Goal: Download file/media

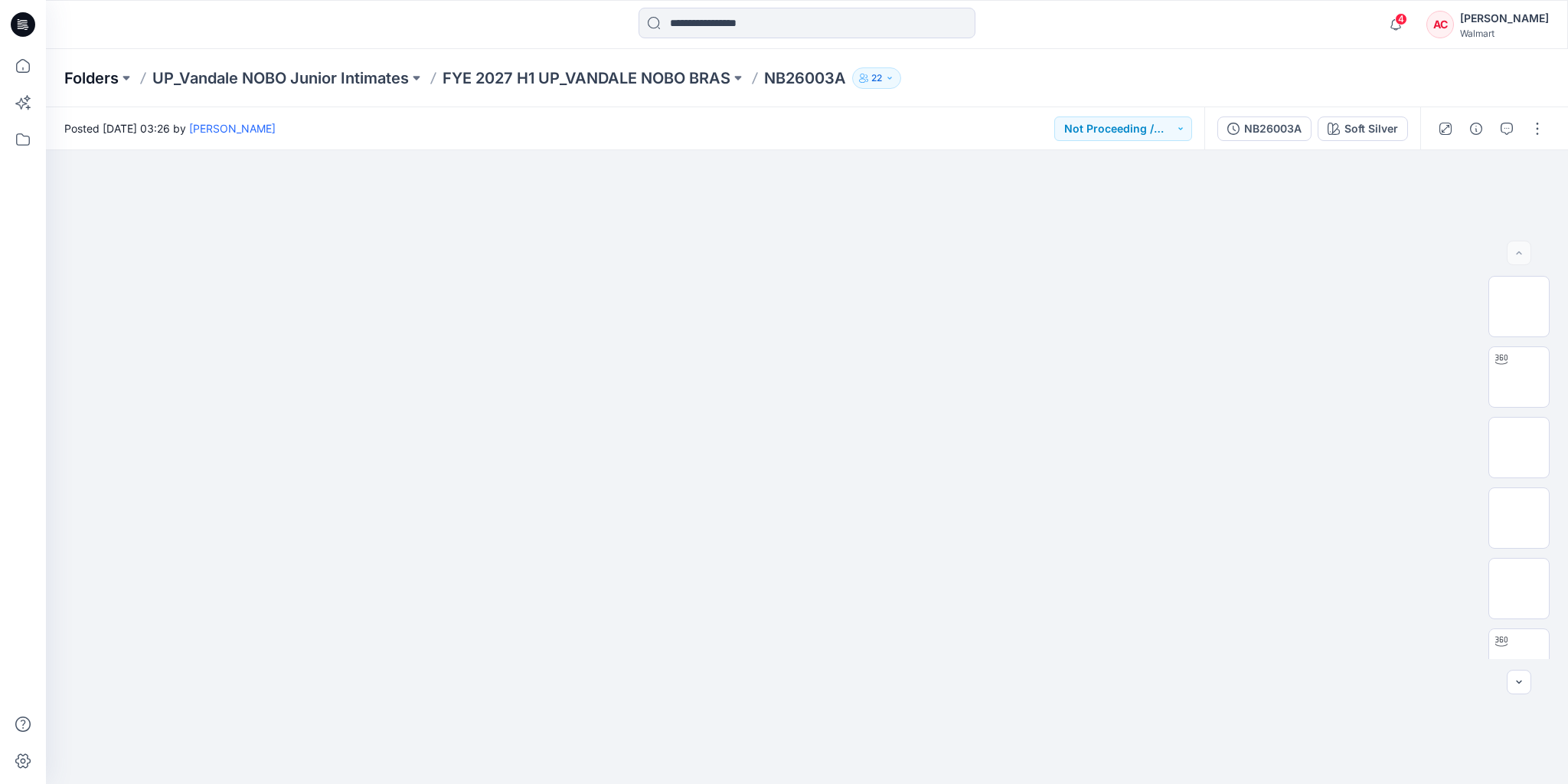
click at [102, 84] on p "Folders" at bounding box center [92, 78] width 55 height 21
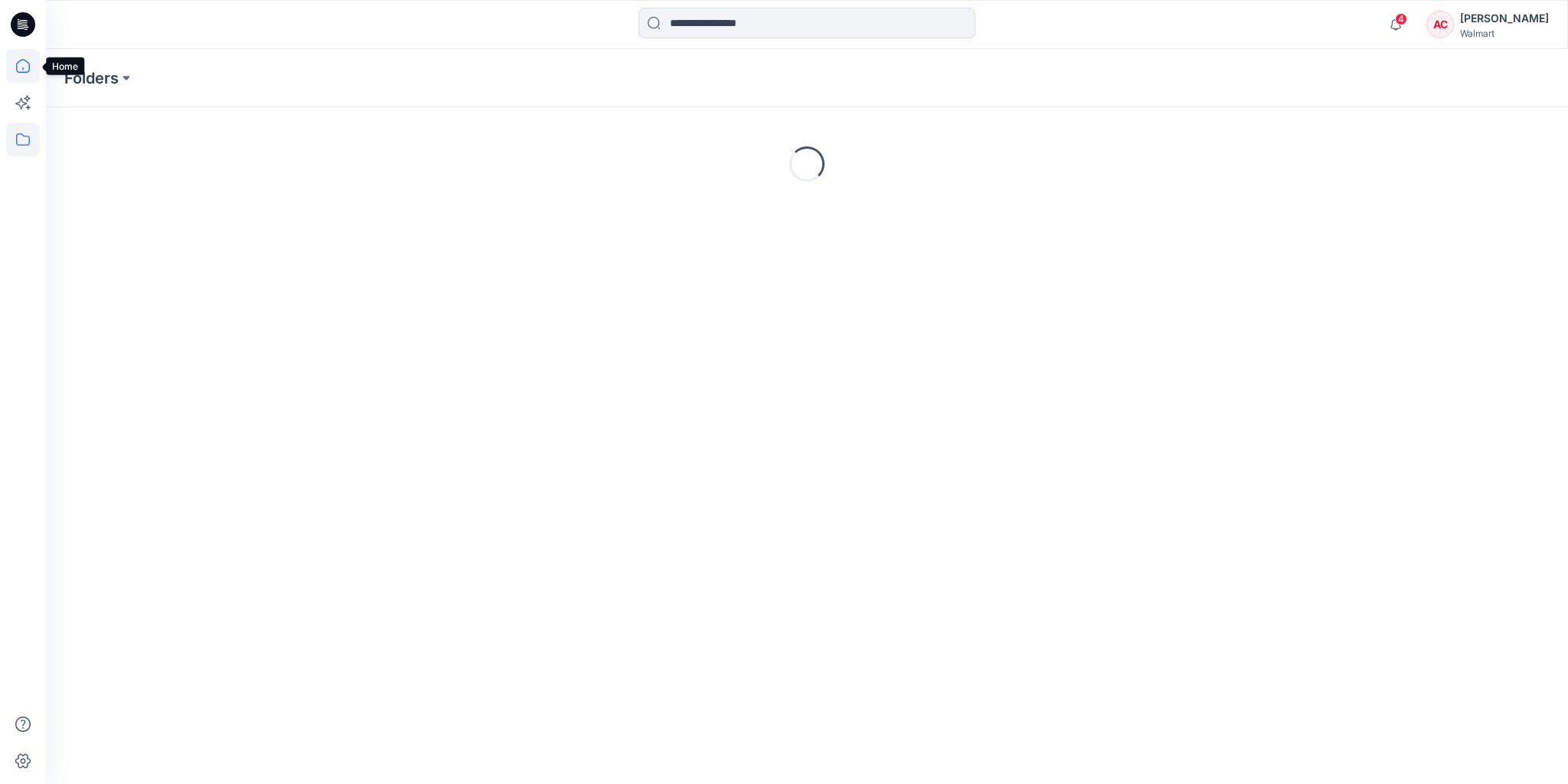
click at [31, 61] on icon at bounding box center [23, 66] width 34 height 34
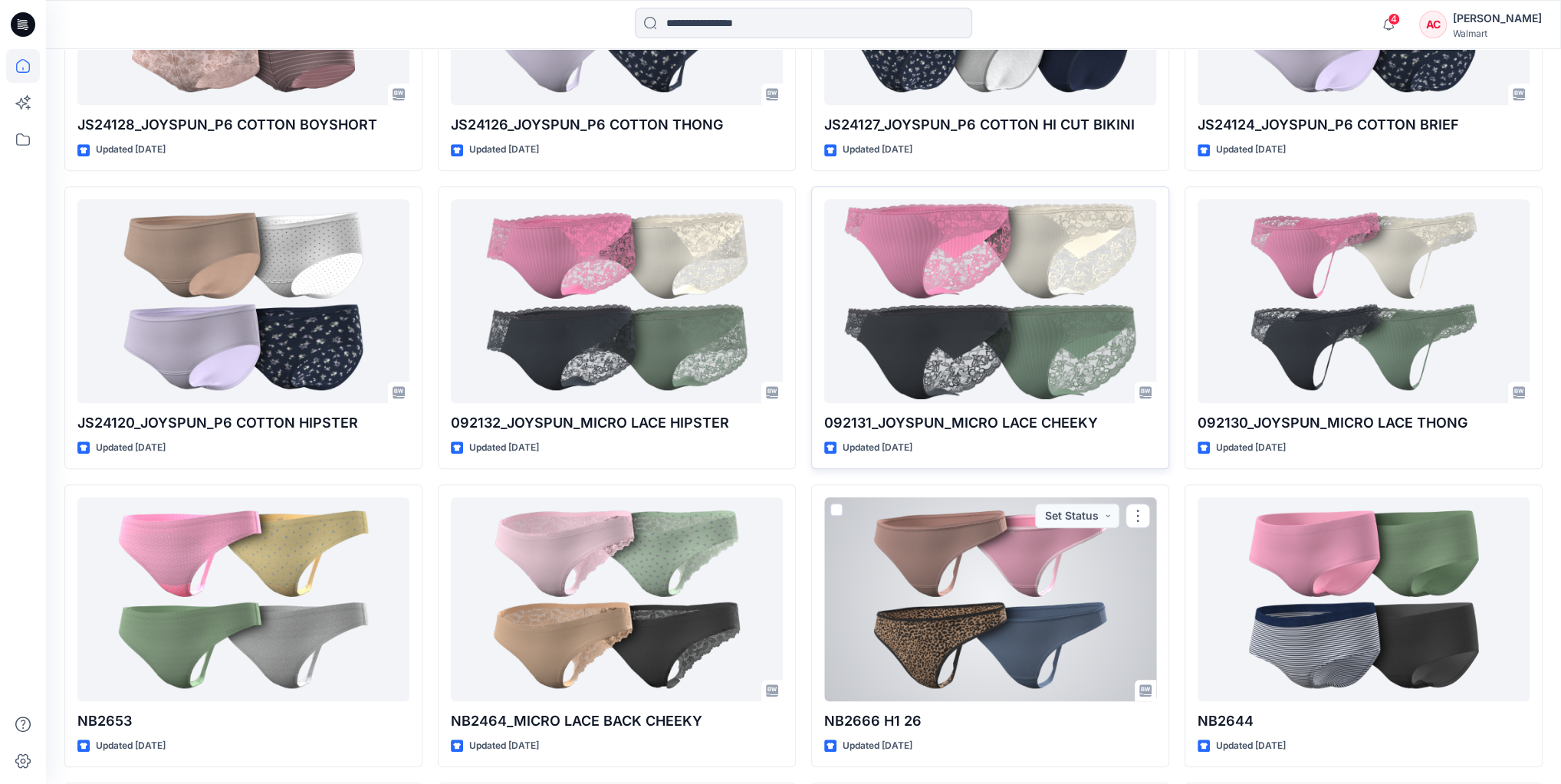
scroll to position [839, 0]
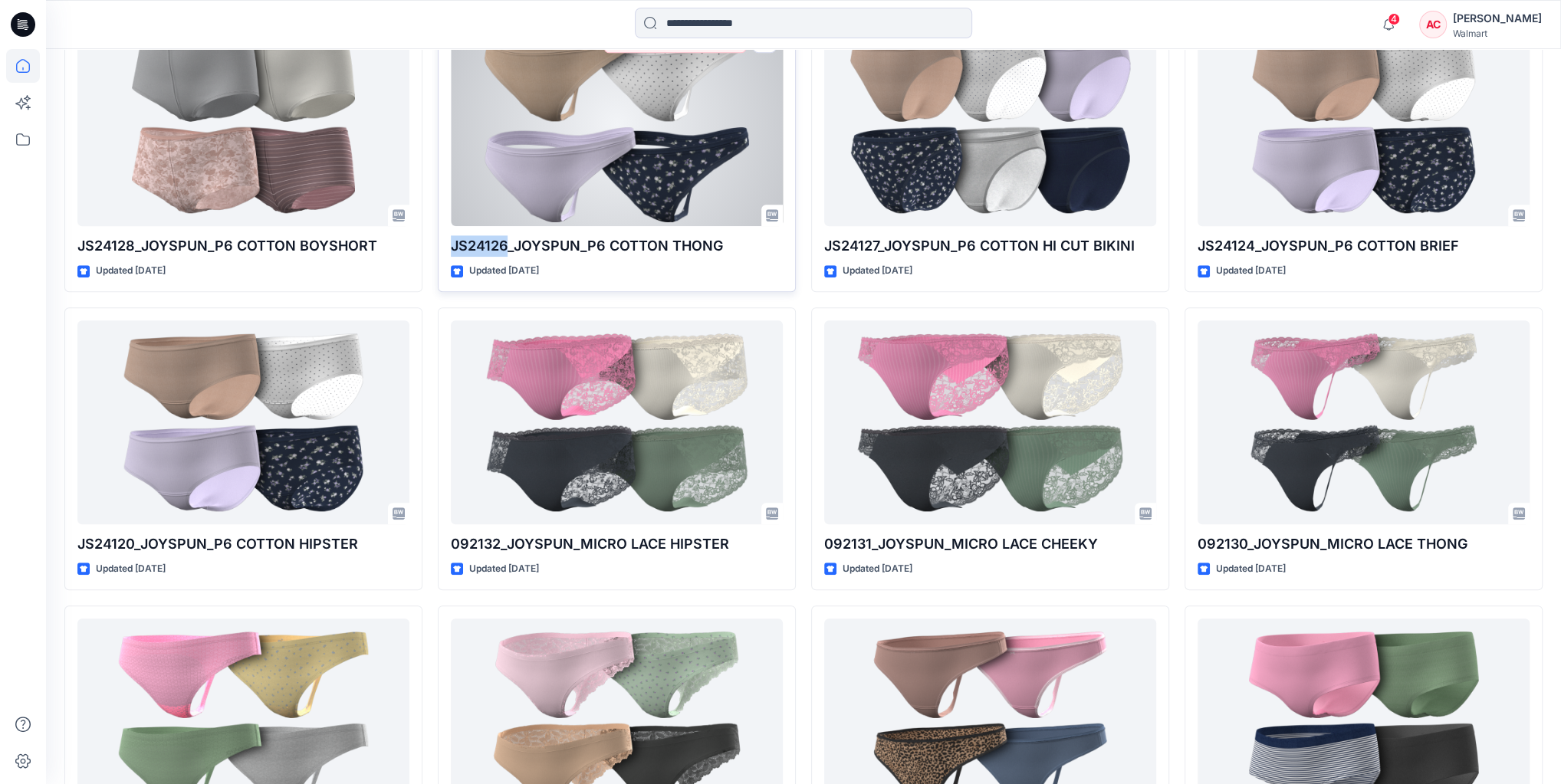
drag, startPoint x: 445, startPoint y: 243, endPoint x: 504, endPoint y: 247, distance: 59.1
click at [507, 248] on div "JS24126_JOYSPUN_P6 COTTON THONG Updated 2 months ago *Revision Requested" at bounding box center [616, 151] width 358 height 283
copy p "JS24126"
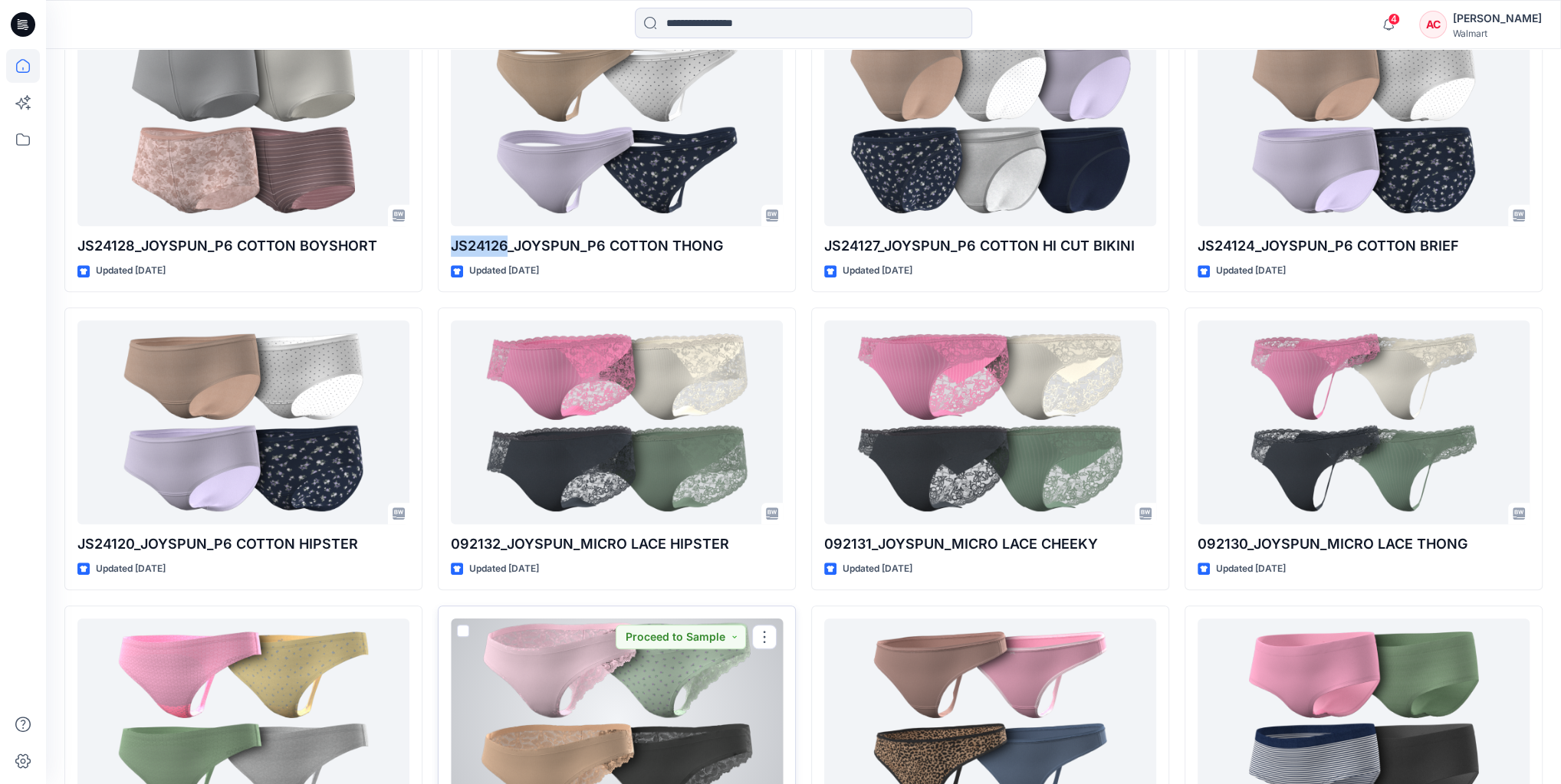
scroll to position [1023, 0]
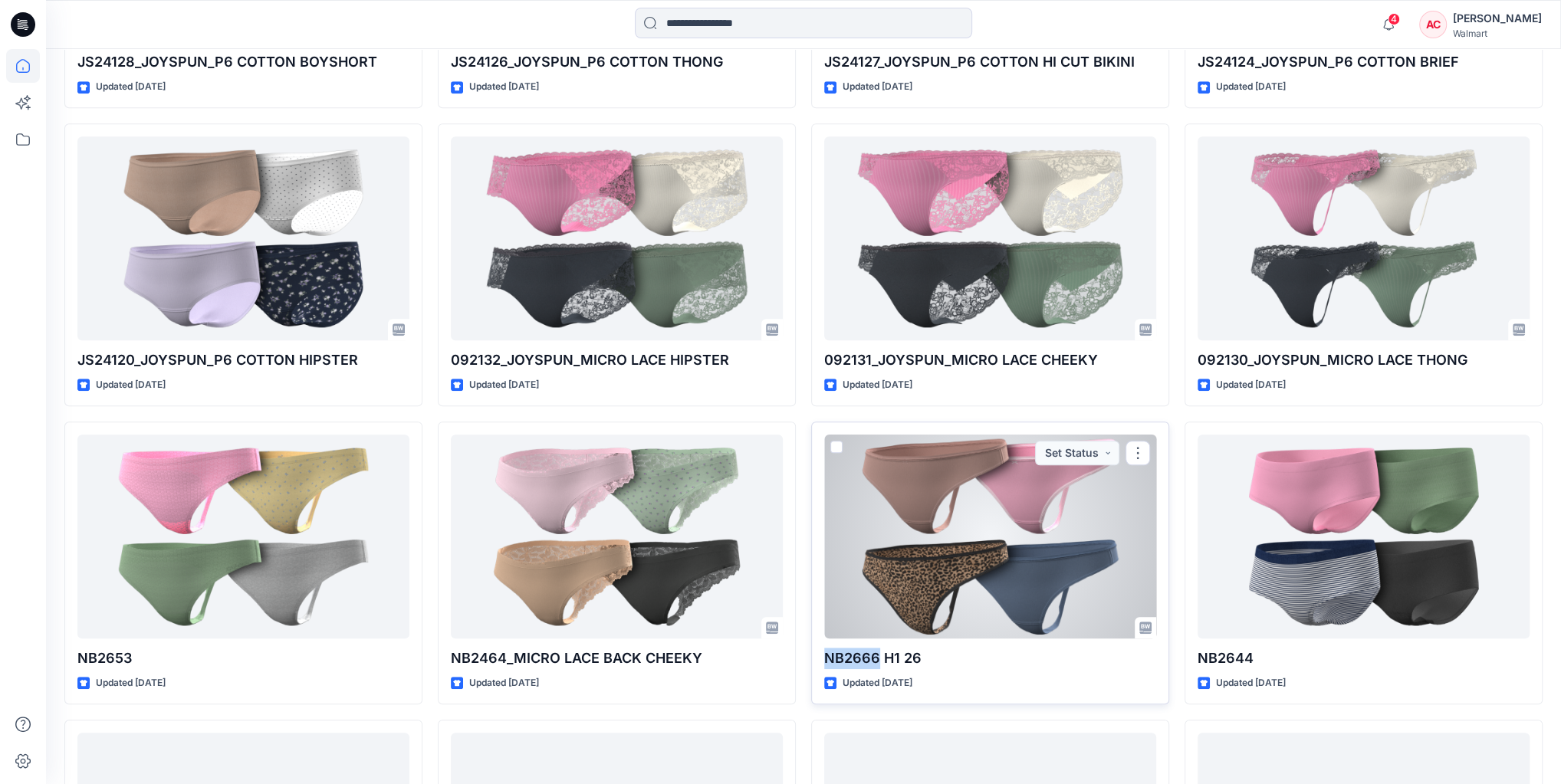
drag, startPoint x: 824, startPoint y: 649, endPoint x: 876, endPoint y: 662, distance: 53.6
click at [876, 662] on div "NB2666 H1 26 Updated 2 months ago Set Status" at bounding box center [990, 563] width 358 height 283
copy p "NB2666"
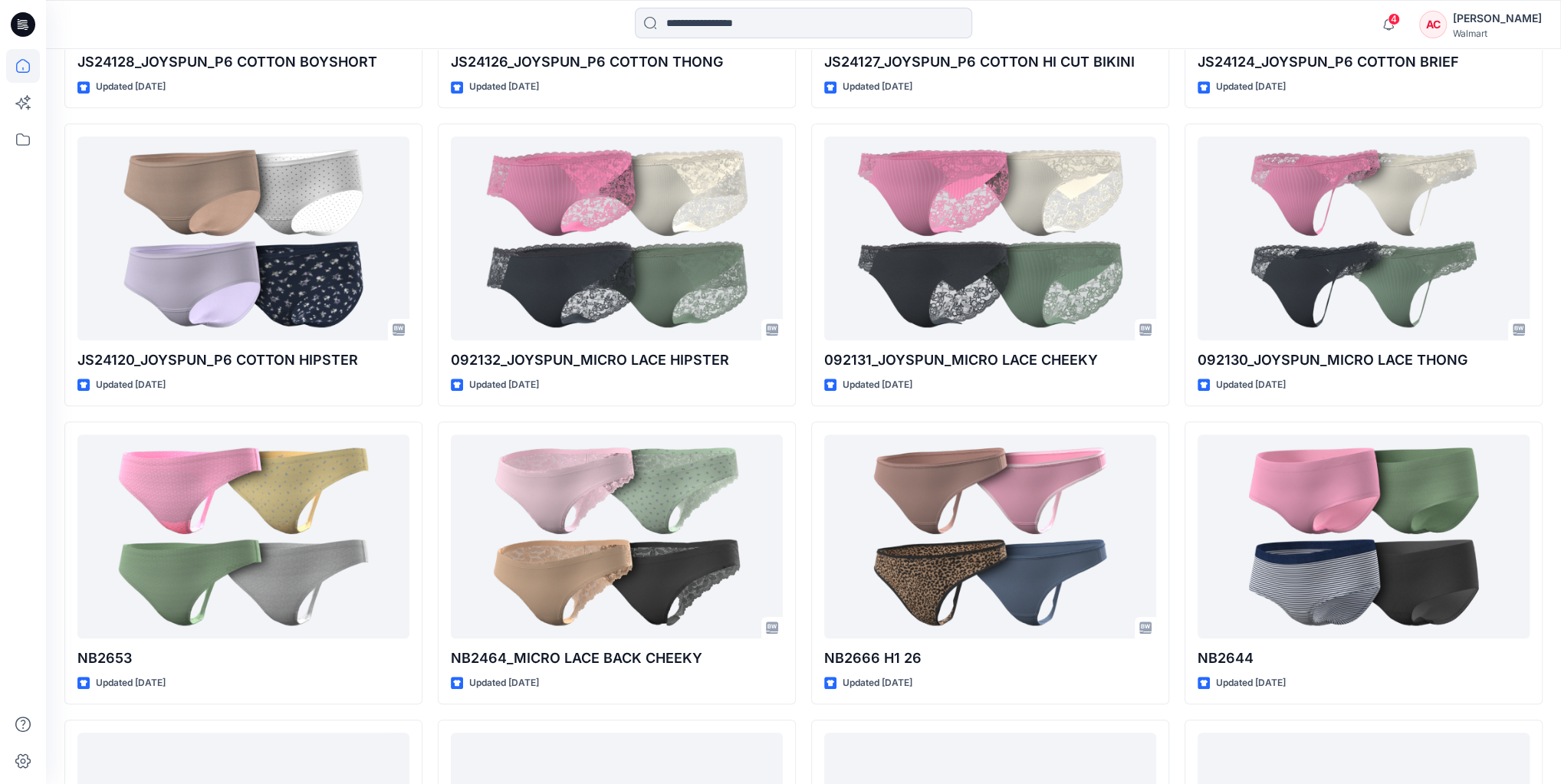
click at [682, 711] on div "NB2688 Updated 4 days ago JS24126_JOYSPUN_P6 COTTON THONG Updated 2 months ago …" at bounding box center [616, 413] width 358 height 1773
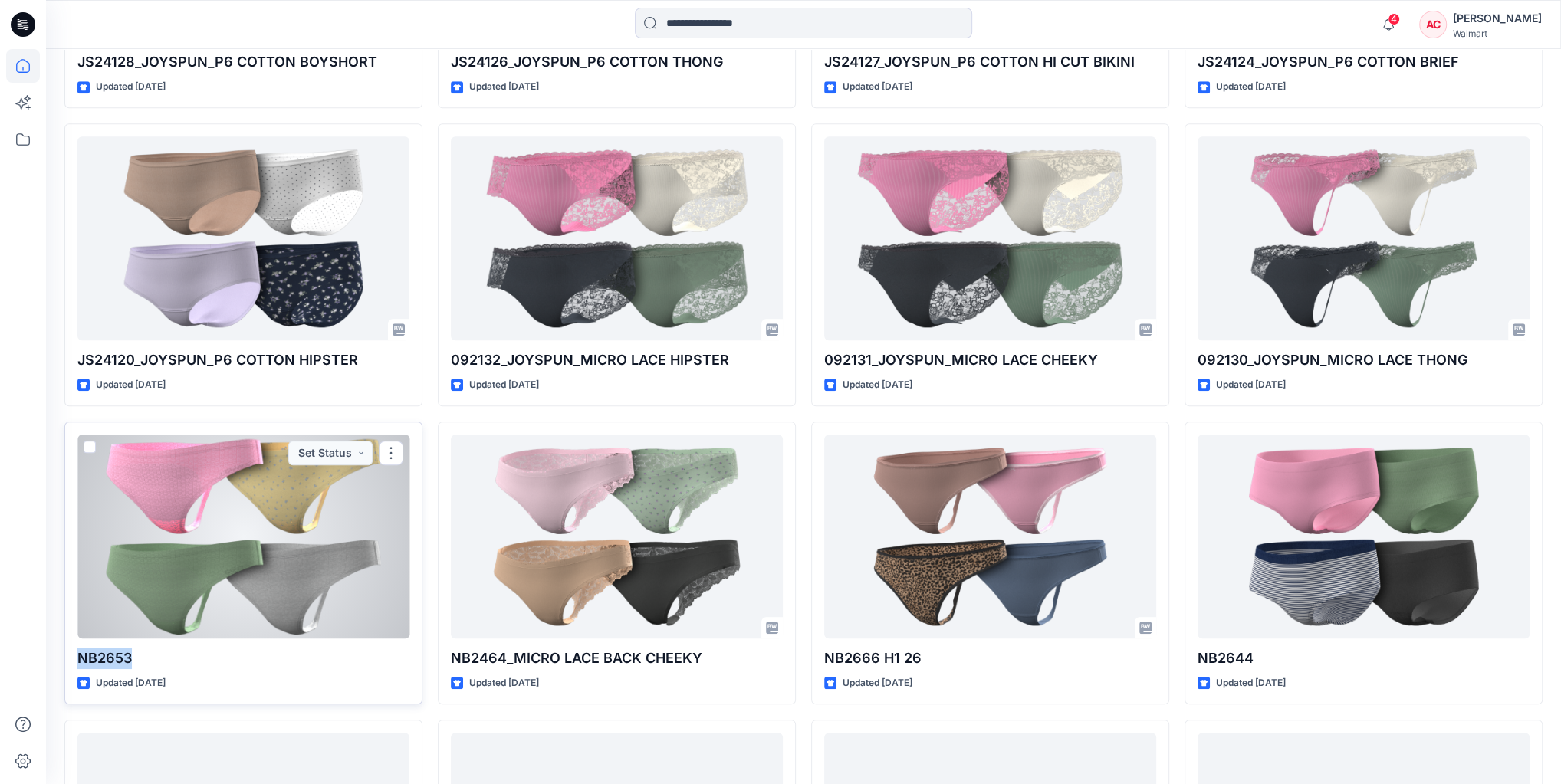
drag, startPoint x: 73, startPoint y: 653, endPoint x: 133, endPoint y: 659, distance: 60.3
click at [133, 659] on div "NB2653 Updated 2 months ago Set Status" at bounding box center [244, 563] width 358 height 283
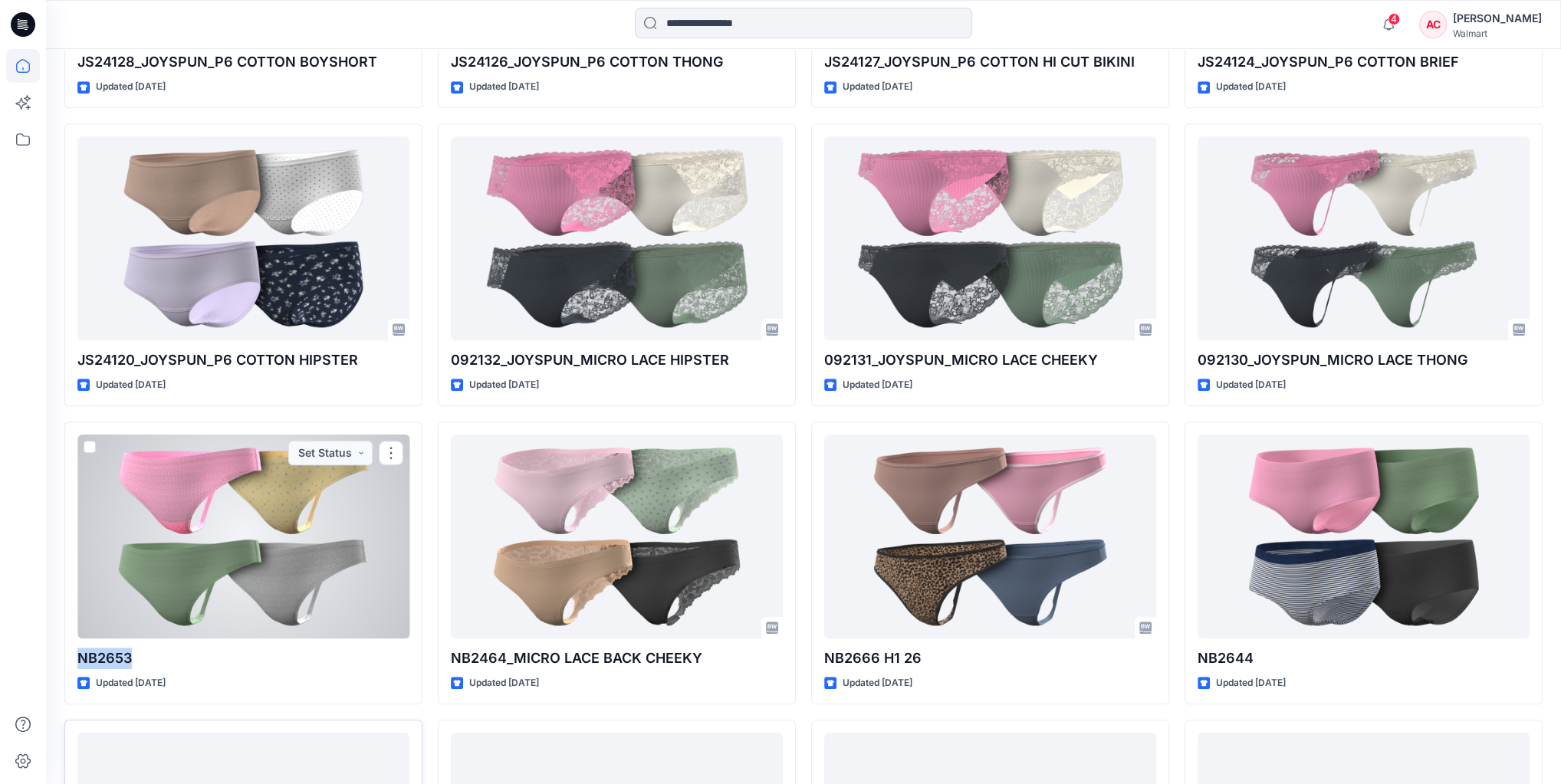
copy p "NB2653"
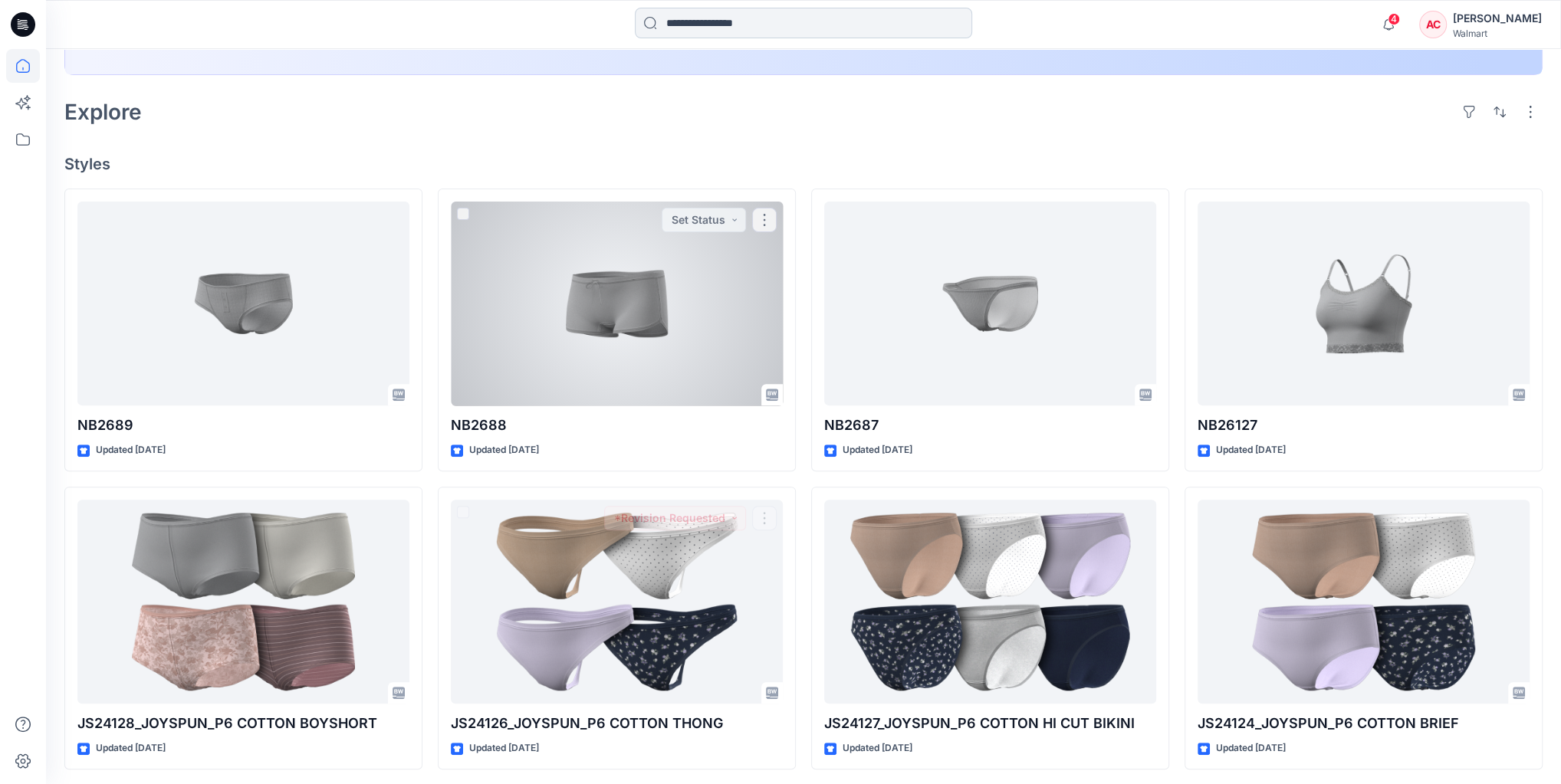
scroll to position [287, 0]
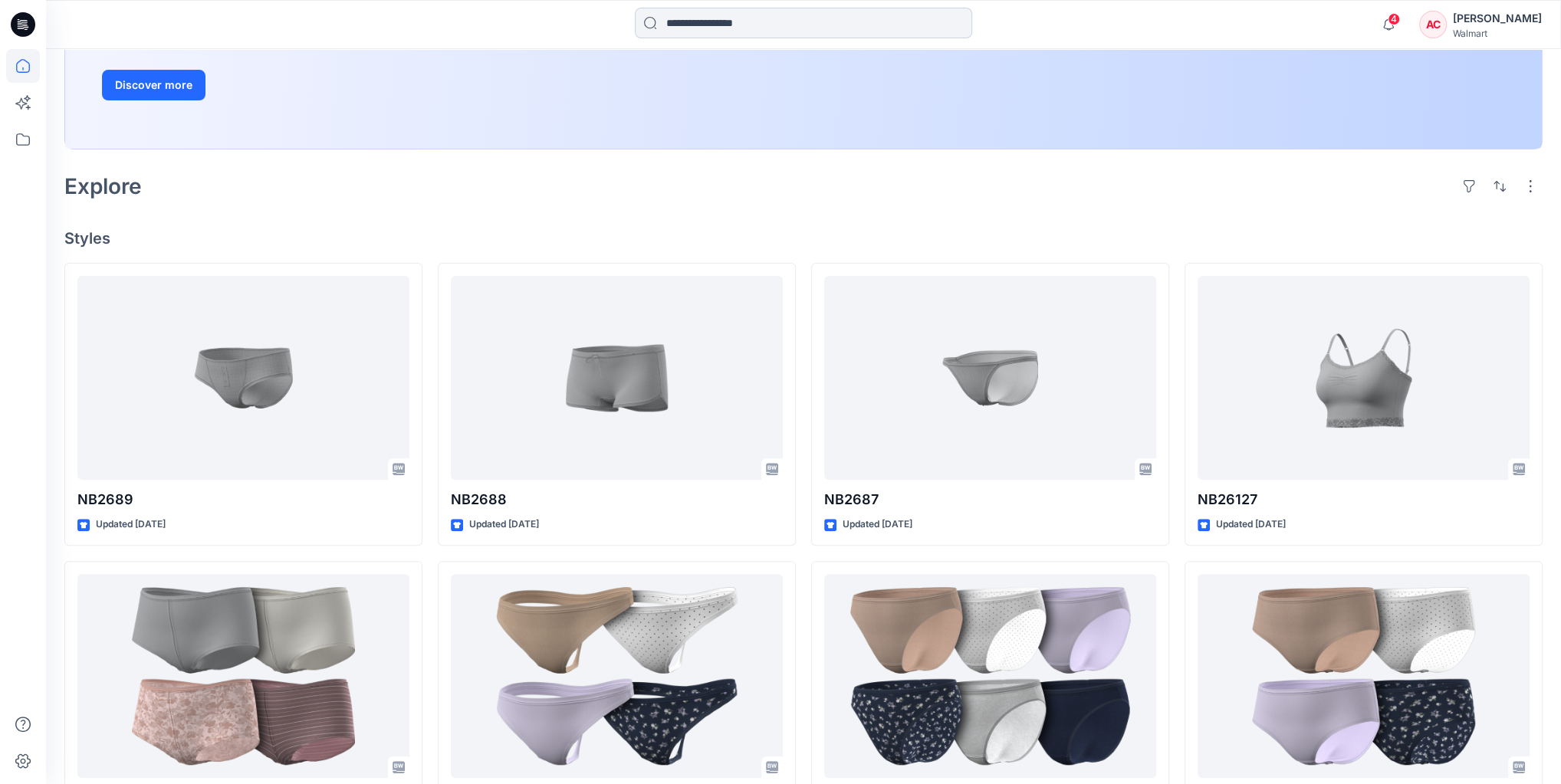
click at [791, 32] on input at bounding box center [804, 23] width 338 height 31
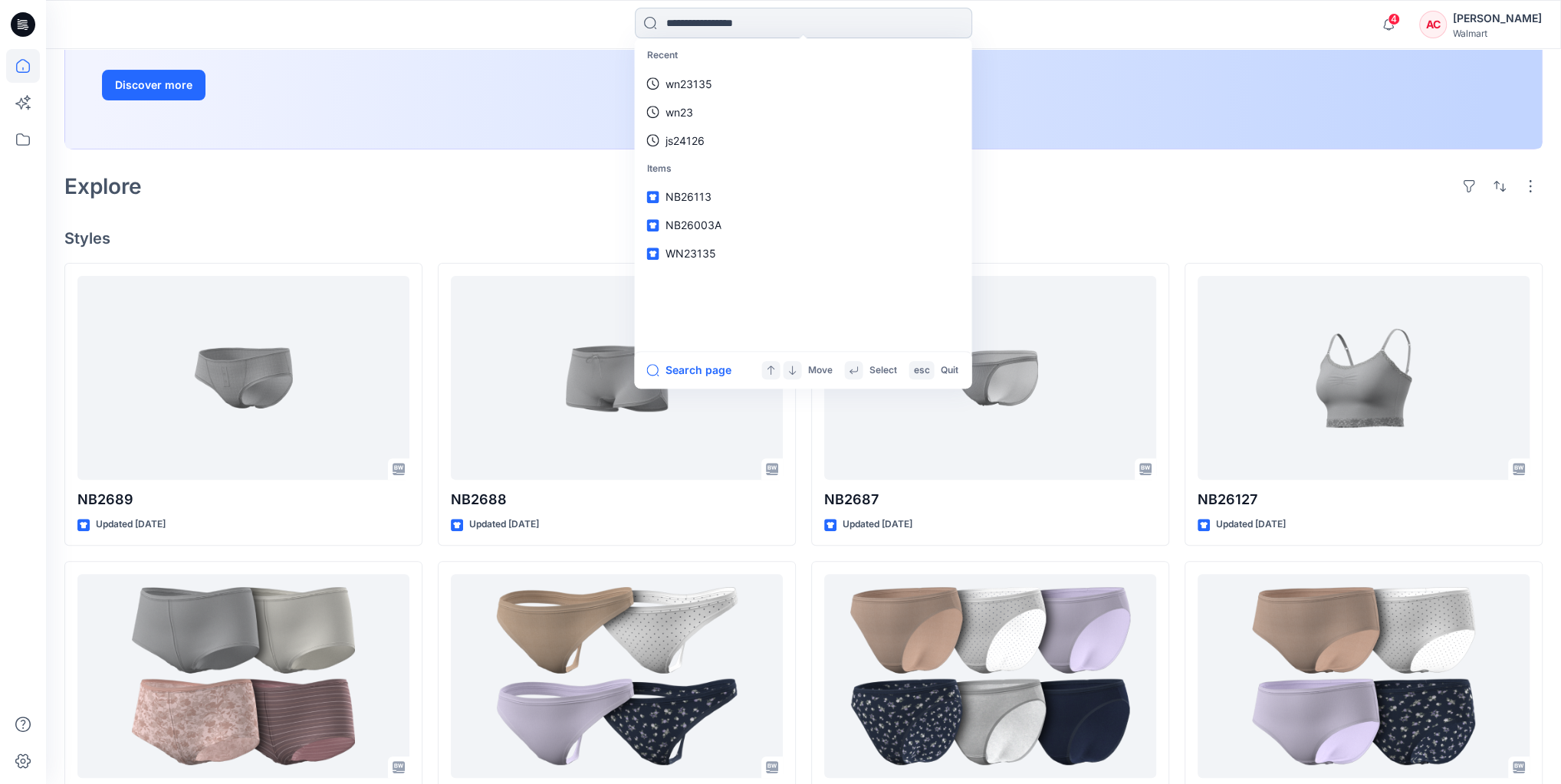
paste input "******"
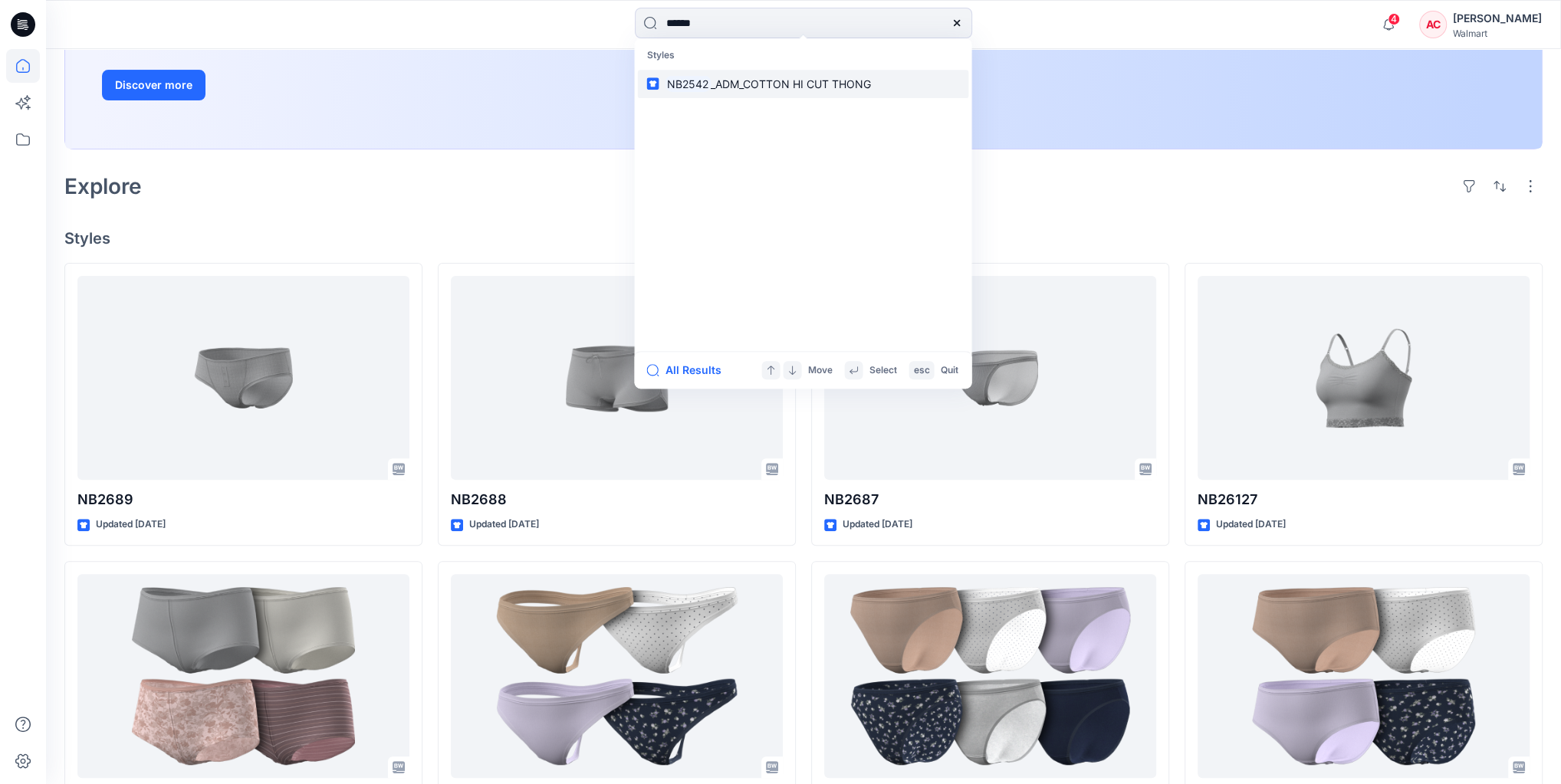
type input "******"
click at [769, 77] on p "NB2542 _ADM_COTTON HI CUT THONG" at bounding box center [768, 84] width 206 height 16
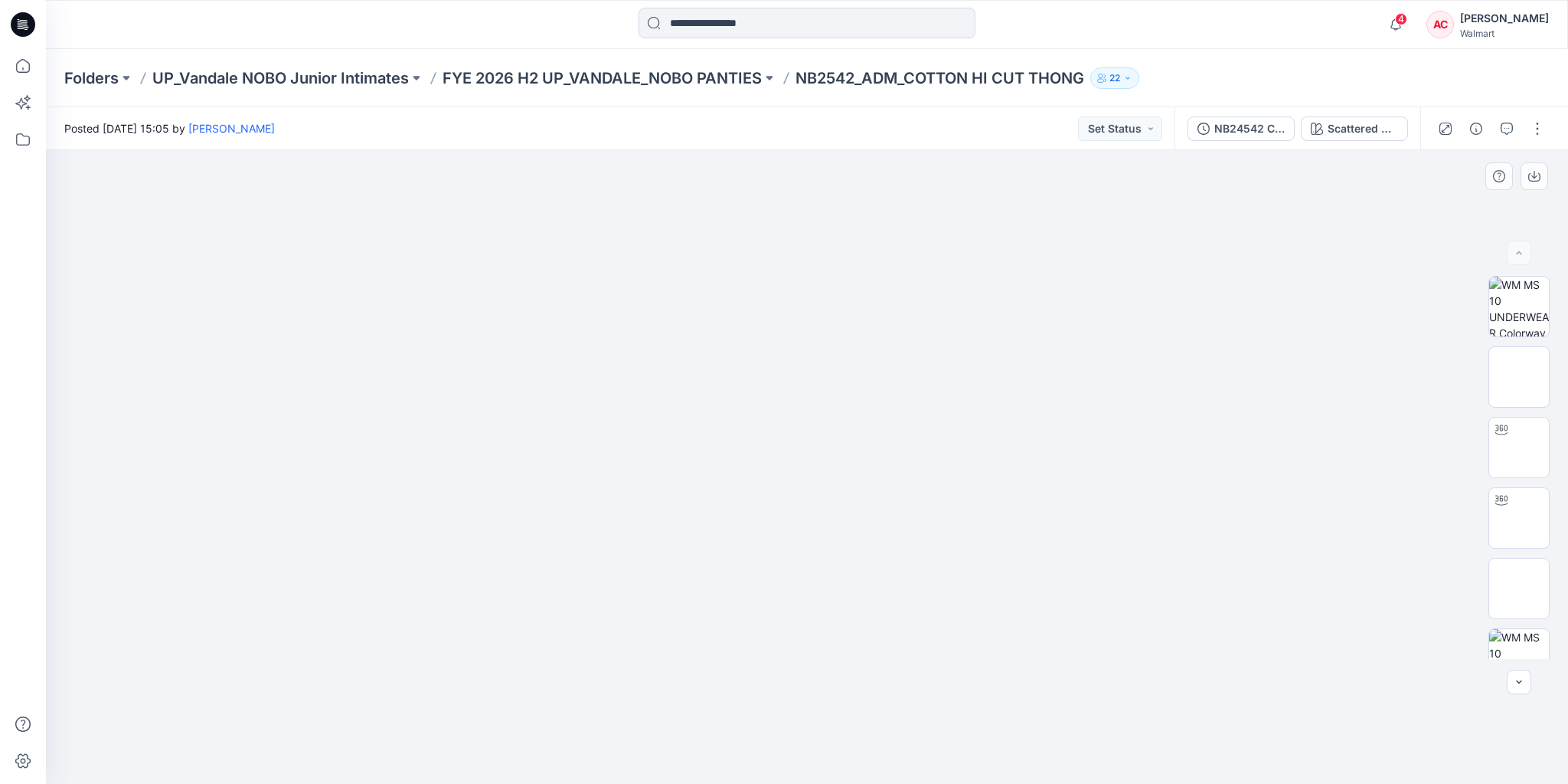
scroll to position [171, 0]
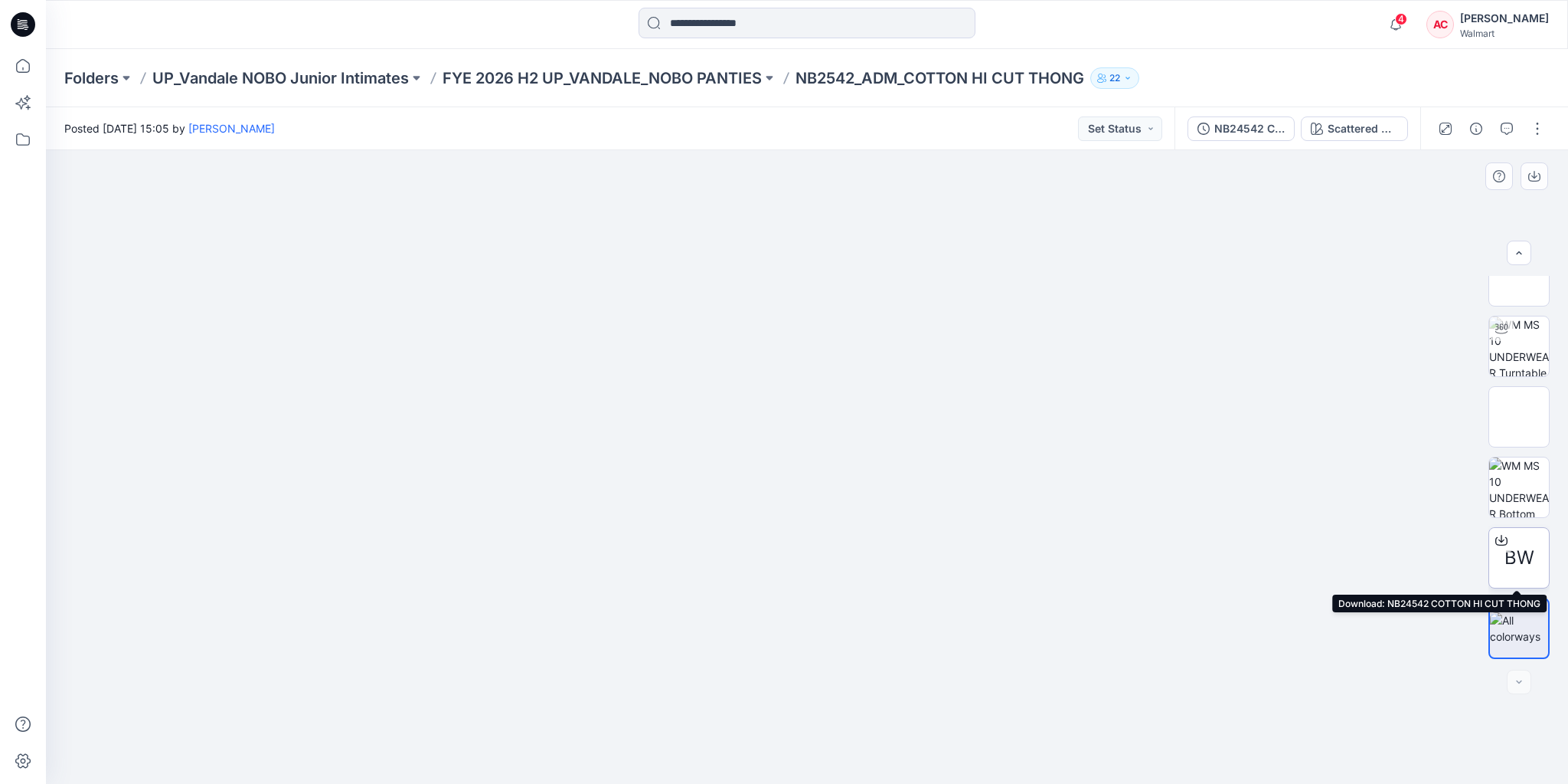
click at [1504, 551] on div at bounding box center [1502, 540] width 25 height 25
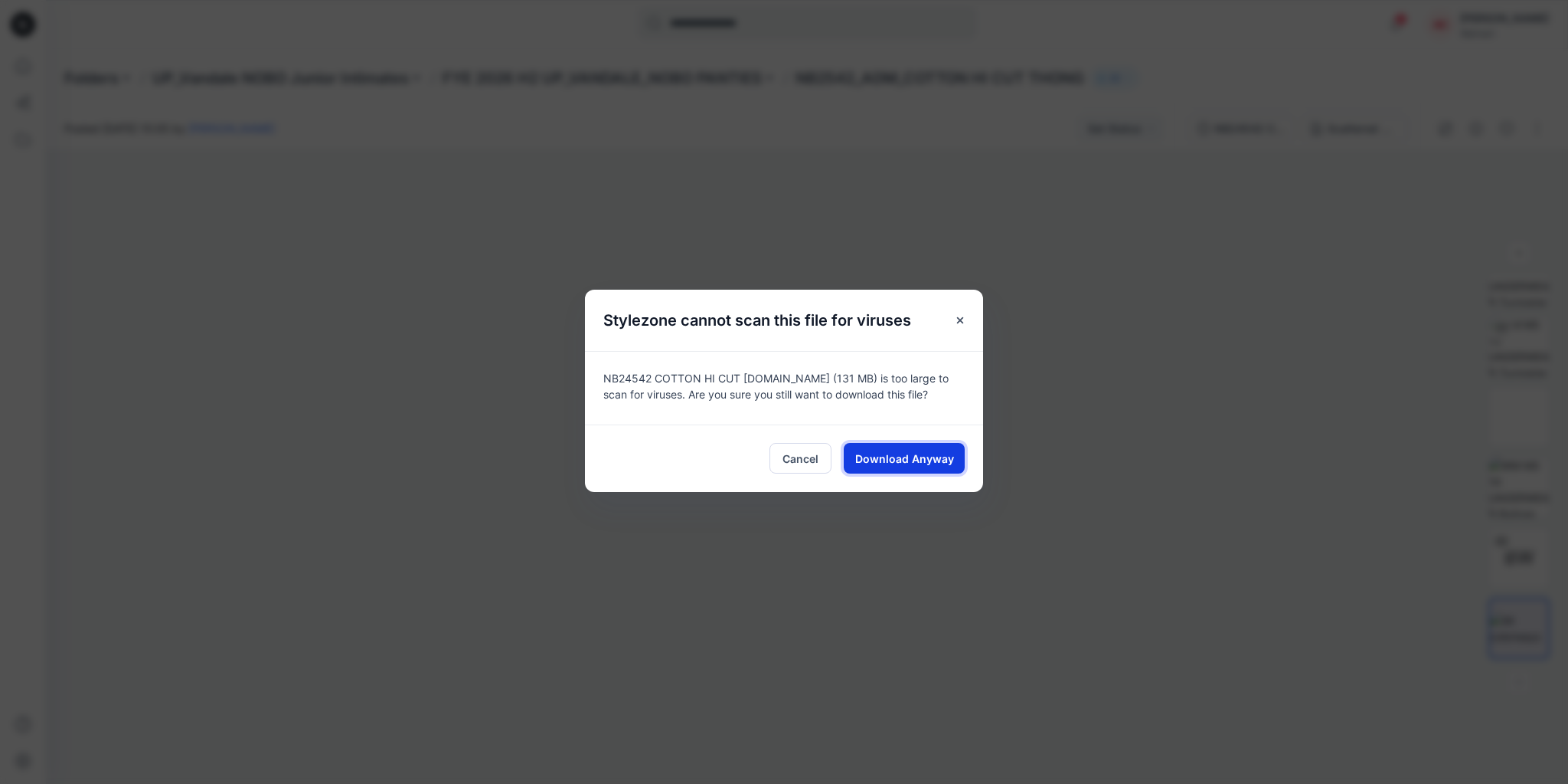
click at [898, 451] on span "Download Anyway" at bounding box center [905, 458] width 99 height 16
